Goal: Book appointment/travel/reservation

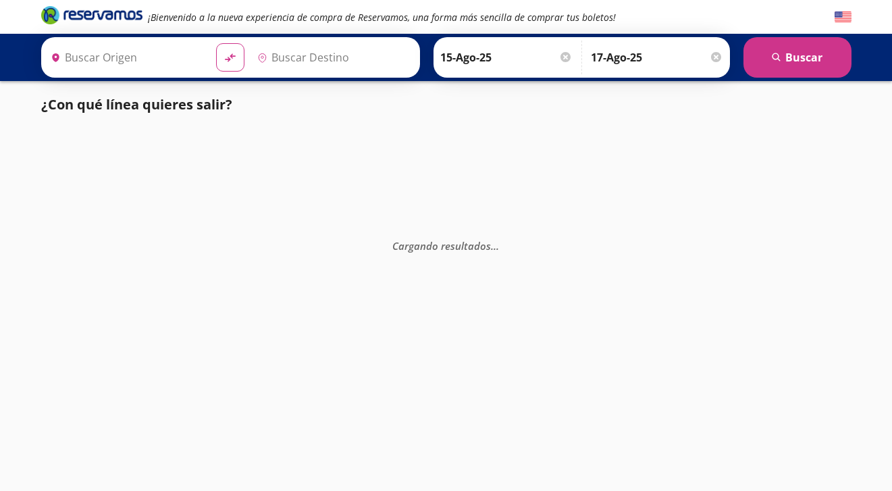
type input "Santiago de Querétaro, [GEOGRAPHIC_DATA]"
type input "Tequisquiapan, [GEOGRAPHIC_DATA]"
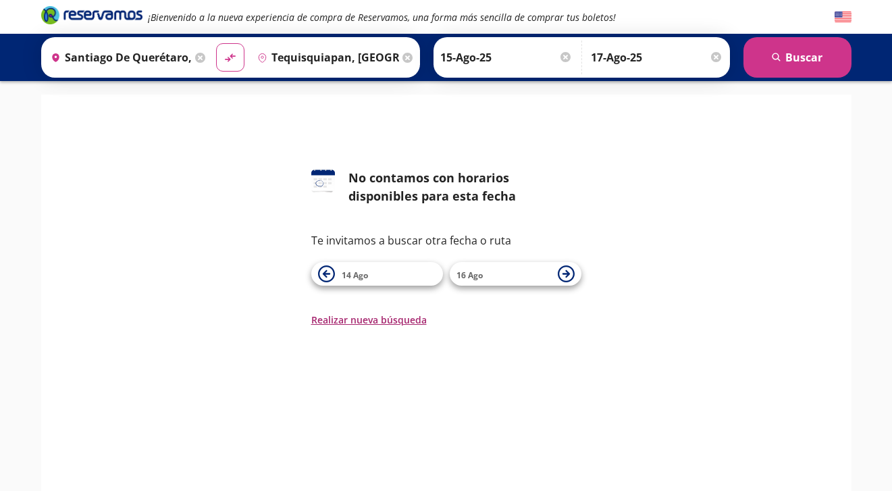
click at [390, 318] on button "Realizar nueva búsqueda" at bounding box center [368, 320] width 115 height 14
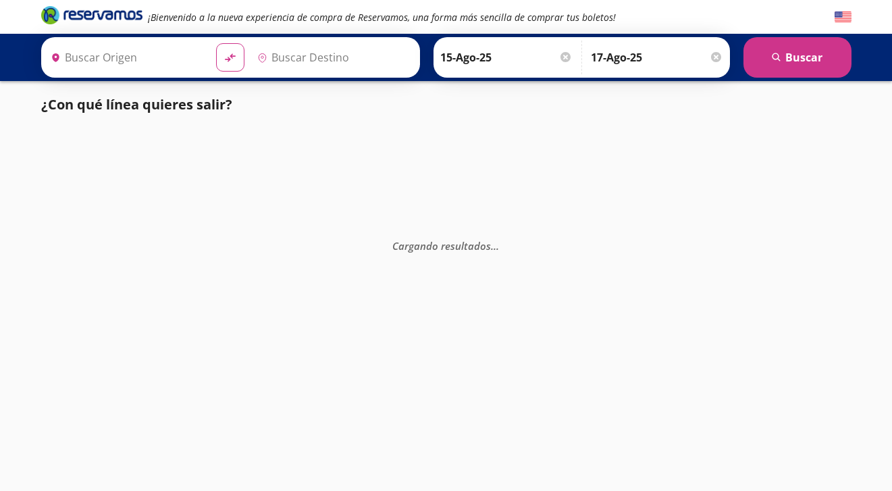
type input "Santiago de Querétaro, [GEOGRAPHIC_DATA]"
type input "Tequisquiapan, [GEOGRAPHIC_DATA]"
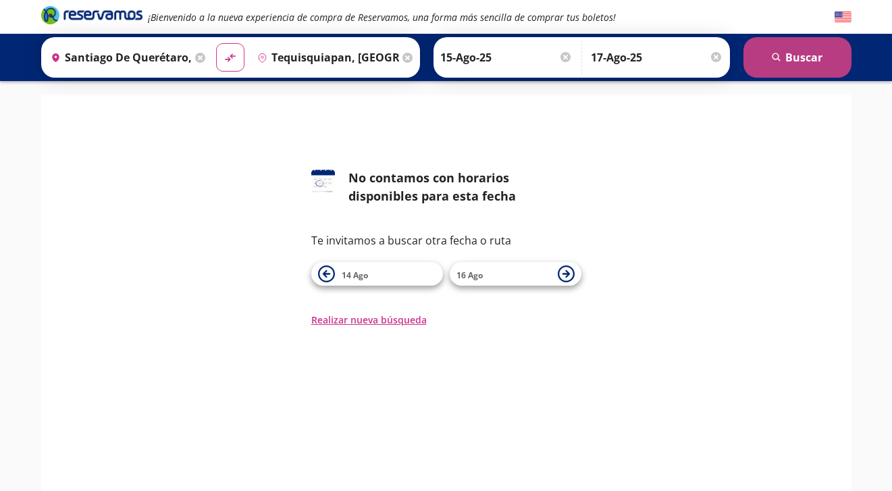
click at [809, 51] on button "search Buscar" at bounding box center [798, 57] width 108 height 41
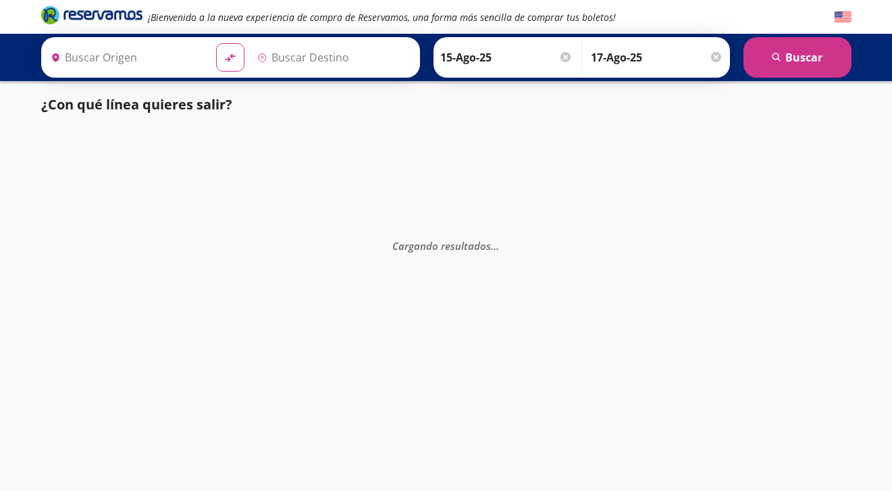
type input "Santiago de Querétaro, [GEOGRAPHIC_DATA]"
type input "Tequisquiapan, [GEOGRAPHIC_DATA]"
type input "Santiago de Querétaro, [GEOGRAPHIC_DATA]"
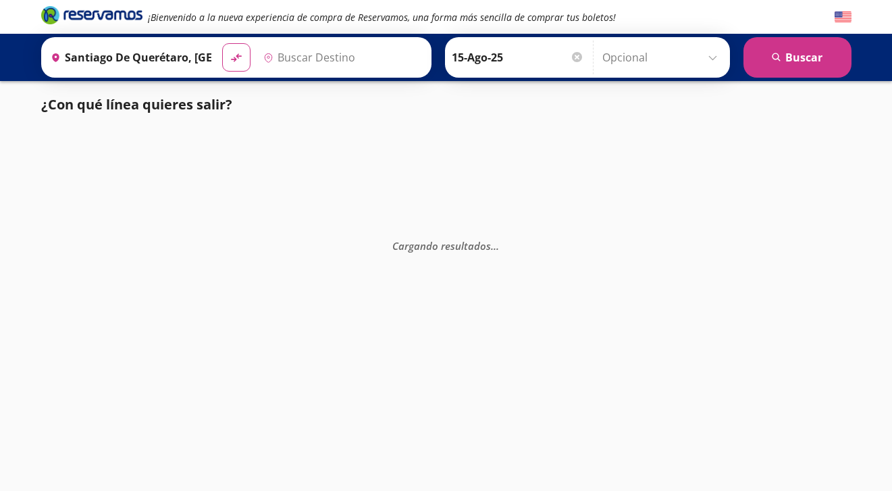
type input "Tequisquiapan, [GEOGRAPHIC_DATA]"
